Goal: Information Seeking & Learning: Learn about a topic

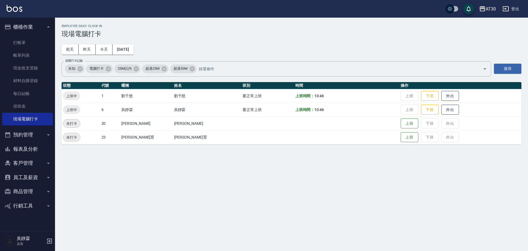
click at [27, 149] on button "報表及分析" at bounding box center [27, 149] width 51 height 14
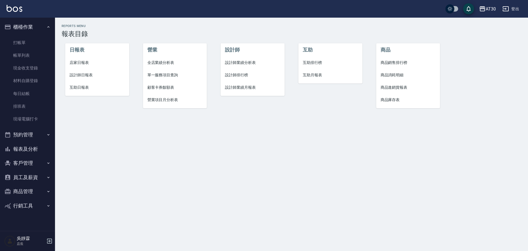
click at [247, 73] on span "設計師排行榜" at bounding box center [252, 75] width 55 height 6
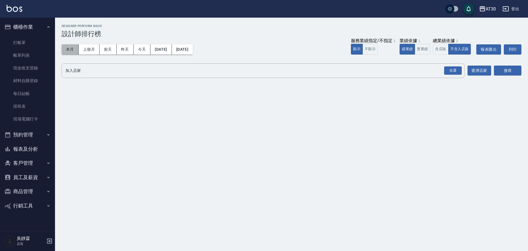
click at [75, 50] on button "本月" at bounding box center [70, 49] width 17 height 10
click at [451, 68] on div "全選" at bounding box center [453, 70] width 18 height 9
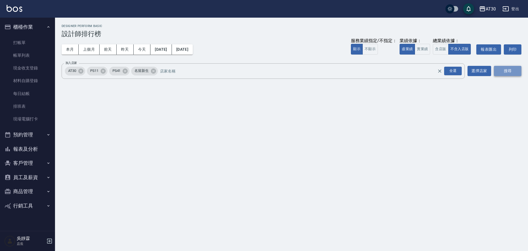
click at [497, 67] on button "搜尋" at bounding box center [508, 71] width 28 height 10
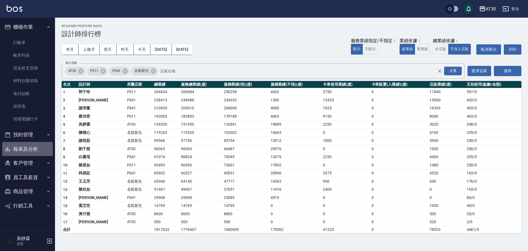
click at [34, 149] on button "報表及分析" at bounding box center [27, 149] width 51 height 14
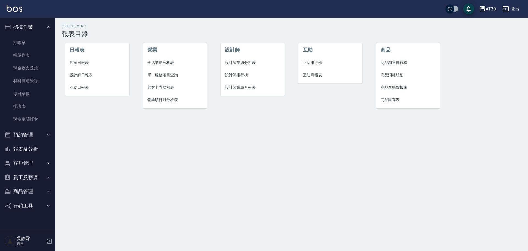
click at [90, 78] on li "設計師日報表" at bounding box center [97, 75] width 64 height 12
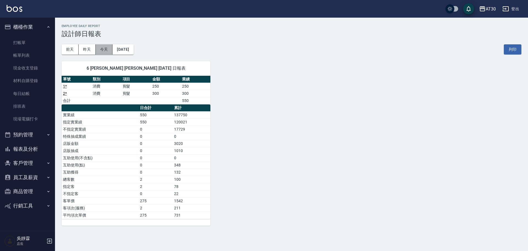
click at [110, 48] on button "今天" at bounding box center [104, 49] width 17 height 10
click at [89, 52] on button "昨天" at bounding box center [87, 49] width 17 height 10
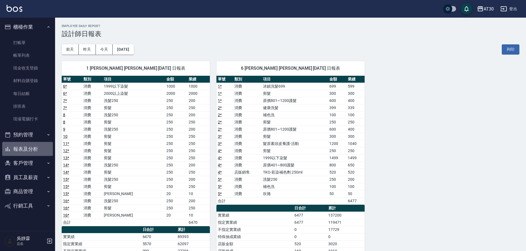
click at [35, 149] on button "報表及分析" at bounding box center [27, 149] width 51 height 14
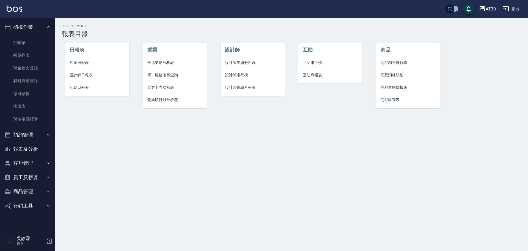
click at [244, 74] on span "設計師排行榜" at bounding box center [252, 75] width 55 height 6
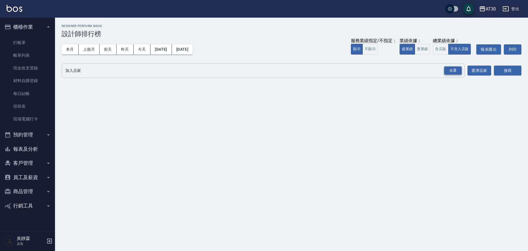
click at [459, 68] on div "全選" at bounding box center [453, 70] width 18 height 9
click at [482, 7] on icon "button" at bounding box center [483, 8] width 6 height 5
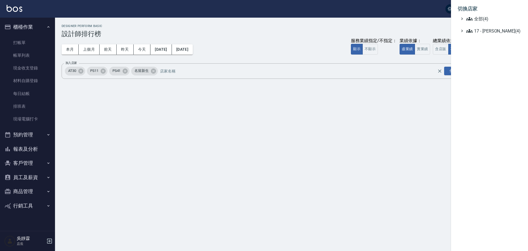
click at [30, 152] on div at bounding box center [264, 125] width 528 height 251
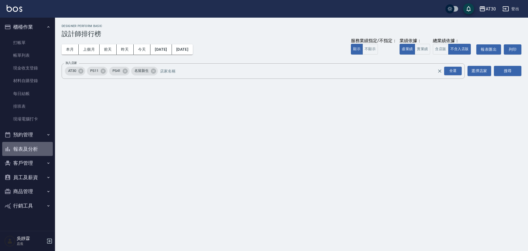
click at [37, 148] on button "報表及分析" at bounding box center [27, 149] width 51 height 14
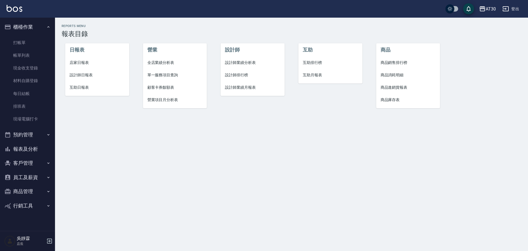
click at [316, 61] on span "互助排行榜" at bounding box center [330, 63] width 55 height 6
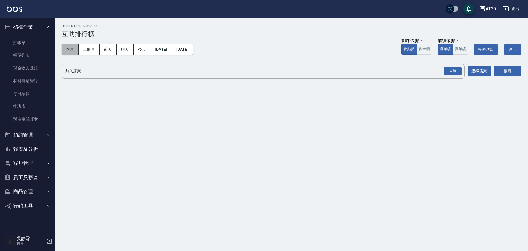
click at [72, 48] on button "本月" at bounding box center [70, 49] width 17 height 10
click at [449, 72] on div "全選" at bounding box center [453, 71] width 18 height 9
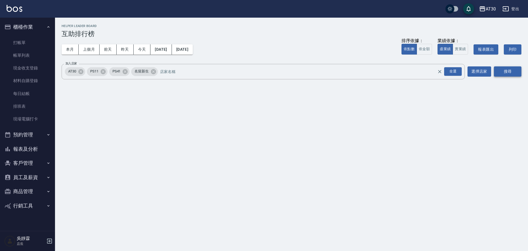
click at [513, 72] on button "搜尋" at bounding box center [508, 71] width 28 height 10
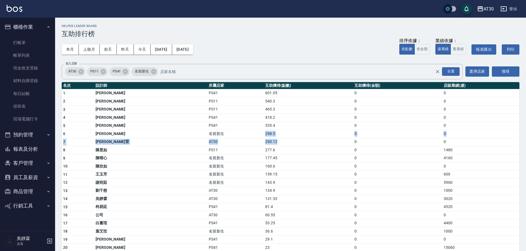
drag, startPoint x: 218, startPoint y: 135, endPoint x: 243, endPoint y: 144, distance: 27.0
click at [243, 144] on tbody "1 [PERSON_NAME] PS41 601.05 0 0 2 [PERSON_NAME]PS11 540.3 0 0 3 [PERSON_NAME]PS…" at bounding box center [290, 194] width 457 height 210
click at [264, 139] on td "290.12" at bounding box center [308, 142] width 89 height 8
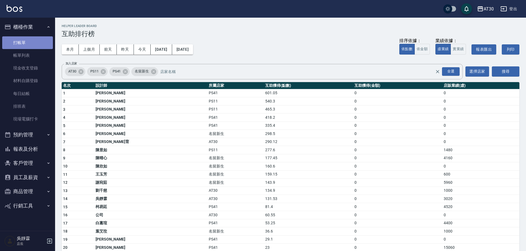
click at [33, 43] on link "打帳單" at bounding box center [27, 42] width 51 height 13
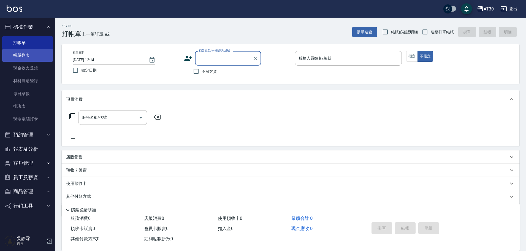
click at [32, 59] on link "帳單列表" at bounding box center [27, 55] width 51 height 13
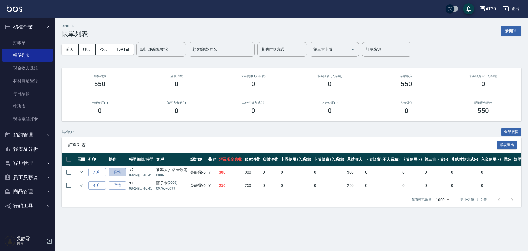
click at [119, 174] on link "詳情" at bounding box center [118, 172] width 18 height 9
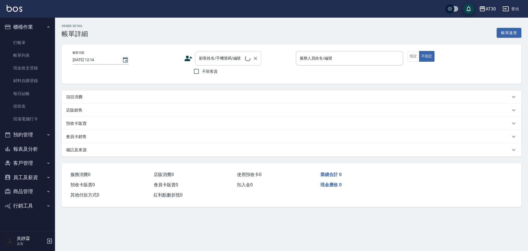
type input "[DATE] 10:45"
type input "[PERSON_NAME]-6"
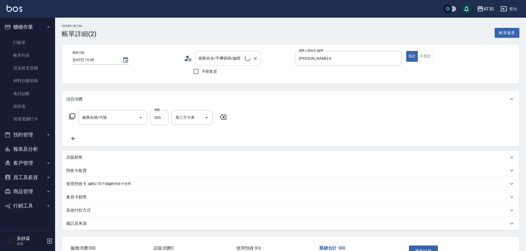
type input "剪髮(2250)"
click at [223, 55] on input "新客人 姓名未設定/0006/null" at bounding box center [223, 58] width 53 height 10
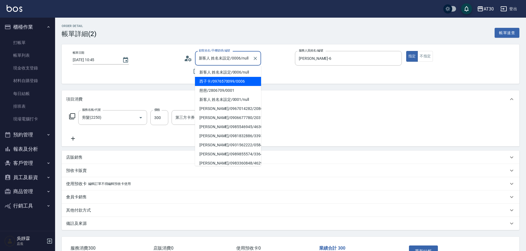
click at [217, 80] on li "西子卡/0976570099/0006" at bounding box center [228, 81] width 66 height 9
type input "西子卡/0976570099/0006"
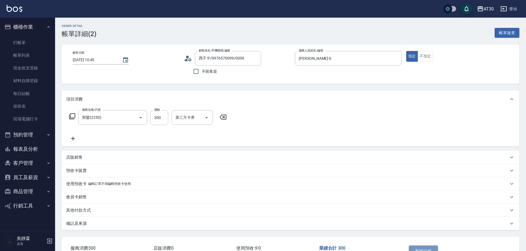
click at [420, 245] on button "重新結帳" at bounding box center [423, 251] width 29 height 12
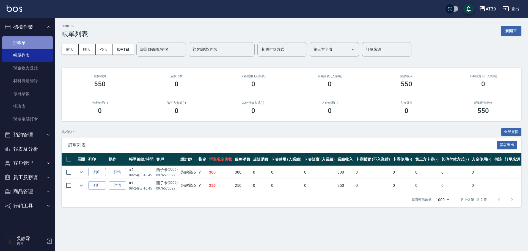
click at [21, 38] on link "打帳單" at bounding box center [27, 42] width 51 height 13
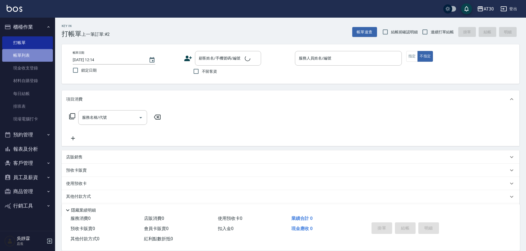
click at [23, 53] on link "帳單列表" at bounding box center [27, 55] width 51 height 13
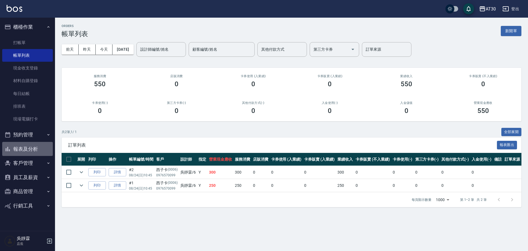
click at [32, 153] on button "報表及分析" at bounding box center [27, 149] width 51 height 14
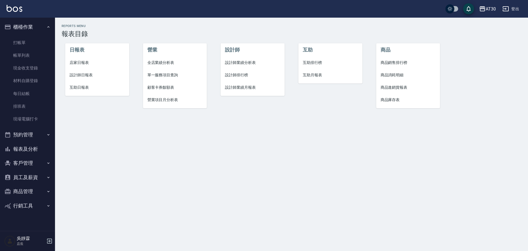
click at [234, 74] on span "設計師排行榜" at bounding box center [252, 75] width 55 height 6
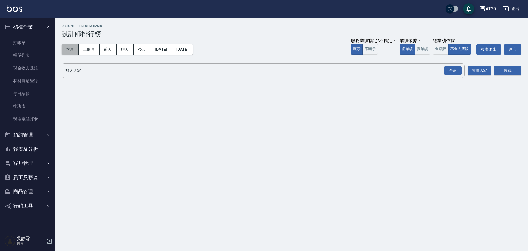
click at [65, 50] on button "本月" at bounding box center [70, 49] width 17 height 10
click at [451, 67] on div "全選" at bounding box center [453, 70] width 18 height 9
click at [67, 47] on button "本月" at bounding box center [70, 49] width 17 height 10
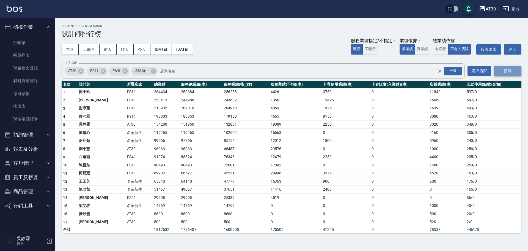
click at [515, 70] on button "搜尋" at bounding box center [508, 71] width 28 height 10
click at [34, 146] on button "報表及分析" at bounding box center [27, 149] width 51 height 14
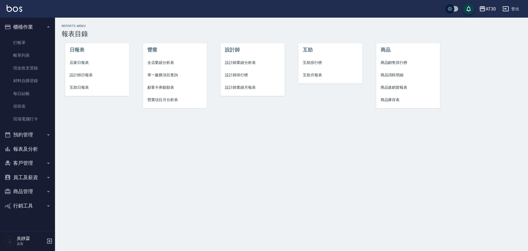
click at [94, 62] on span "店家日報表" at bounding box center [97, 63] width 55 height 6
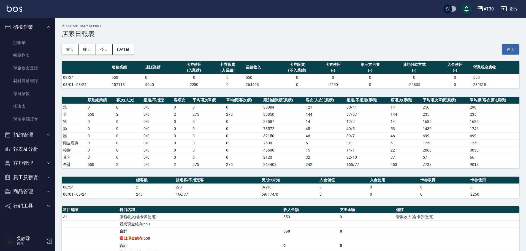
click at [26, 149] on button "報表及分析" at bounding box center [27, 149] width 51 height 14
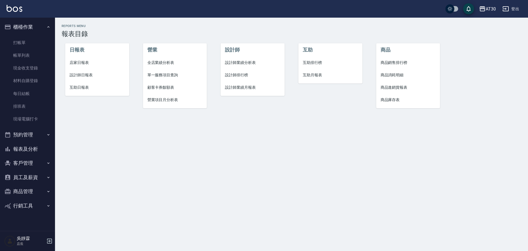
click at [228, 75] on span "設計師排行榜" at bounding box center [252, 75] width 55 height 6
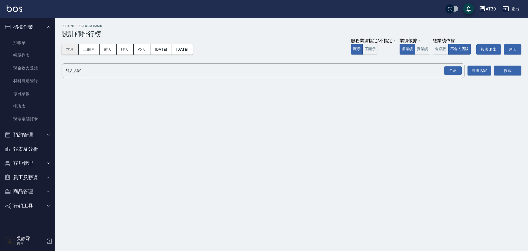
click at [69, 48] on button "本月" at bounding box center [70, 49] width 17 height 10
click at [455, 70] on div "全選" at bounding box center [453, 70] width 18 height 9
click at [480, 74] on button "選擇店家" at bounding box center [480, 71] width 24 height 10
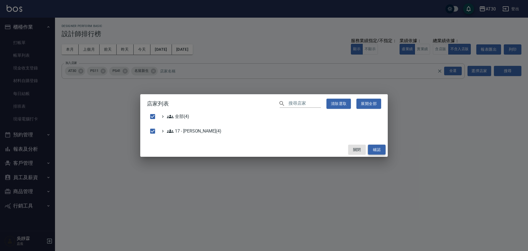
click at [382, 151] on button "確認" at bounding box center [377, 149] width 18 height 10
checkbox input "false"
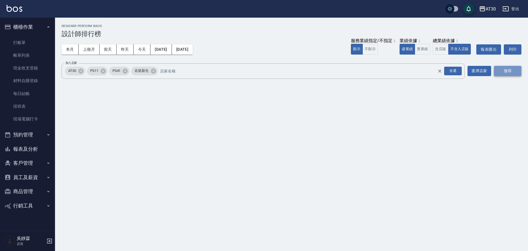
click at [506, 69] on button "搜尋" at bounding box center [508, 71] width 28 height 10
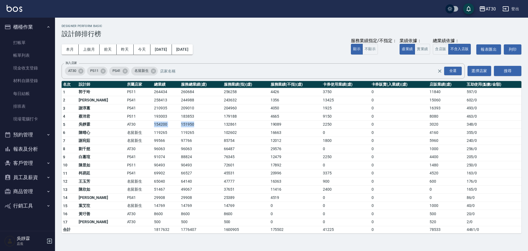
drag, startPoint x: 174, startPoint y: 126, endPoint x: 132, endPoint y: 123, distance: 42.7
click at [132, 123] on tr "5 [PERSON_NAME]AT30 154200 151950 132861 19089 2250 0 3020 348 / 0" at bounding box center [292, 124] width 460 height 8
